Goal: Understand site structure: Understand site structure

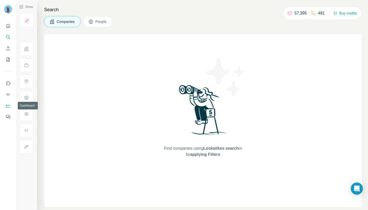
click at [7, 105] on icon "Dashboard" at bounding box center [8, 105] width 5 height 5
click at [7, 23] on button "Quick start" at bounding box center [8, 25] width 8 height 9
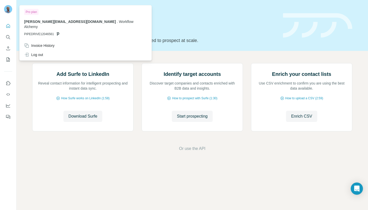
click at [10, 9] on img at bounding box center [8, 9] width 8 height 8
click at [10, 10] on img at bounding box center [8, 9] width 8 height 8
click at [253, 44] on div "Quick start Let’s prospect together Pick your starting point and we’ll provide …" at bounding box center [193, 25] width 352 height 51
